Goal: Task Accomplishment & Management: Manage account settings

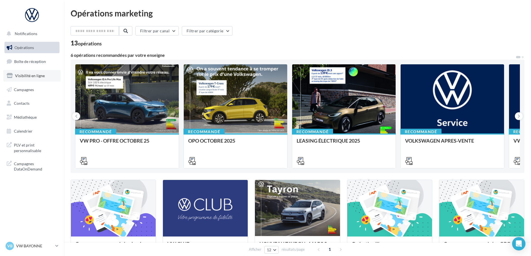
click at [32, 76] on span "Visibilité en ligne" at bounding box center [30, 75] width 30 height 5
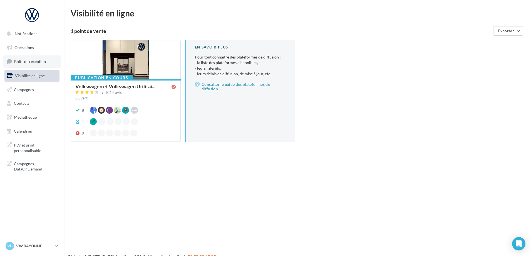
click at [34, 63] on span "Boîte de réception" at bounding box center [30, 61] width 32 height 5
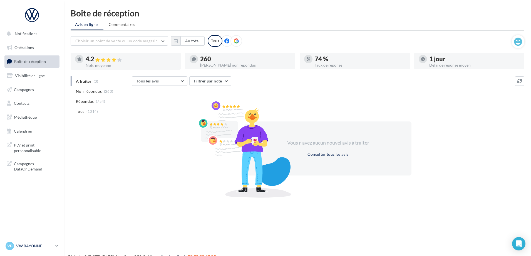
click at [33, 244] on p "VW BAYONNE" at bounding box center [34, 246] width 37 height 6
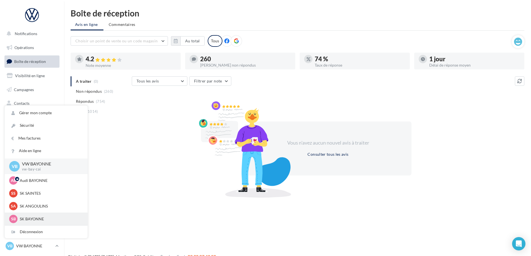
click at [43, 218] on p "SK BAYONNE" at bounding box center [50, 219] width 61 height 6
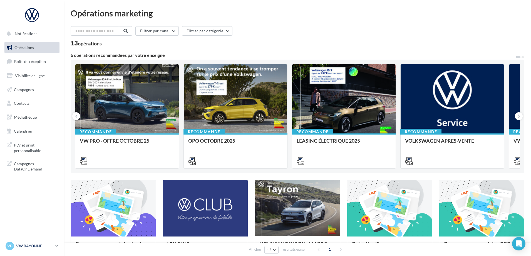
click at [23, 244] on p "VW BAYONNE" at bounding box center [34, 246] width 37 height 6
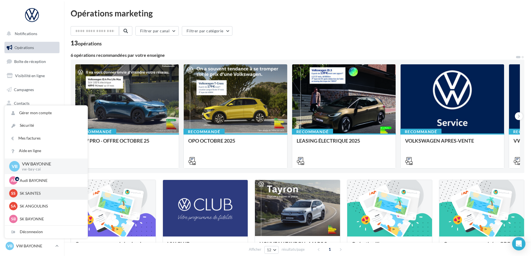
scroll to position [38, 0]
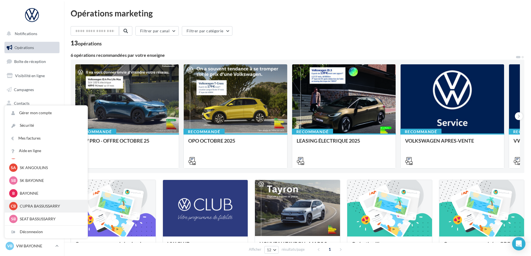
click at [42, 203] on div "CB CUPRA BASSUSSARRY cupra_bassussarry" at bounding box center [46, 206] width 74 height 8
